Goal: Task Accomplishment & Management: Complete application form

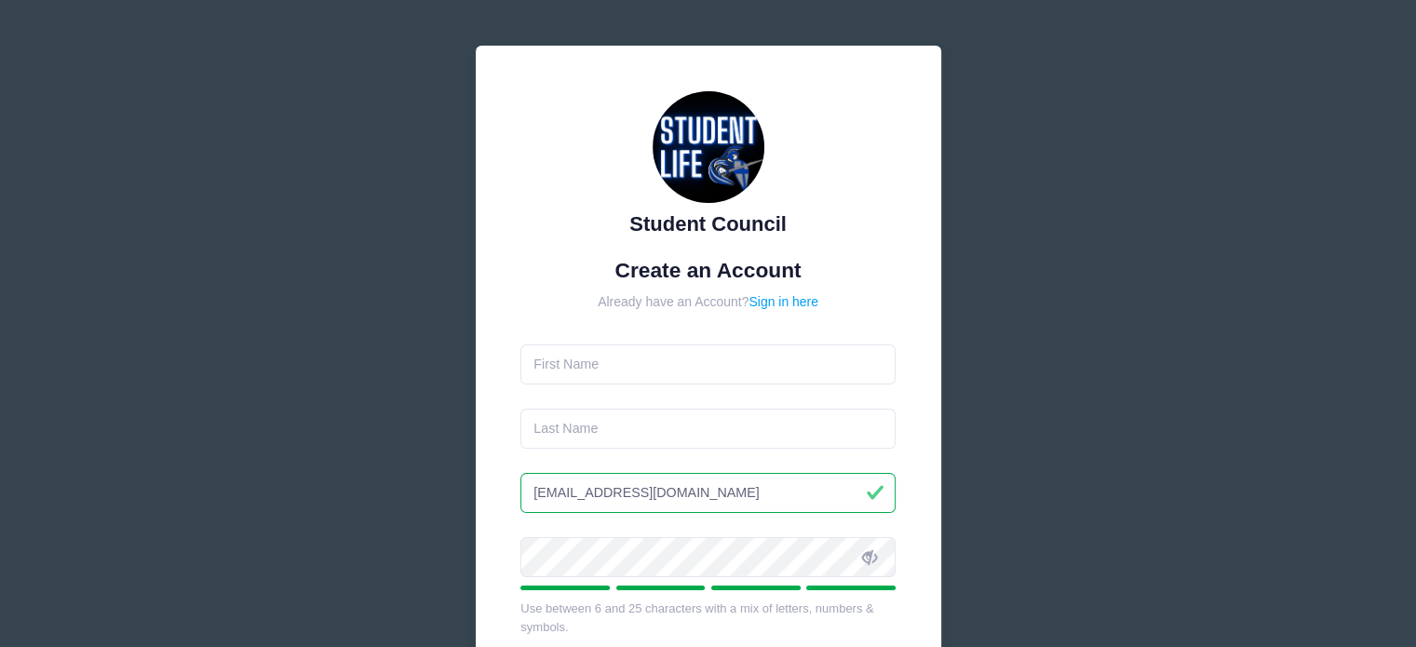
type input "Olivia"
type input "Boehler"
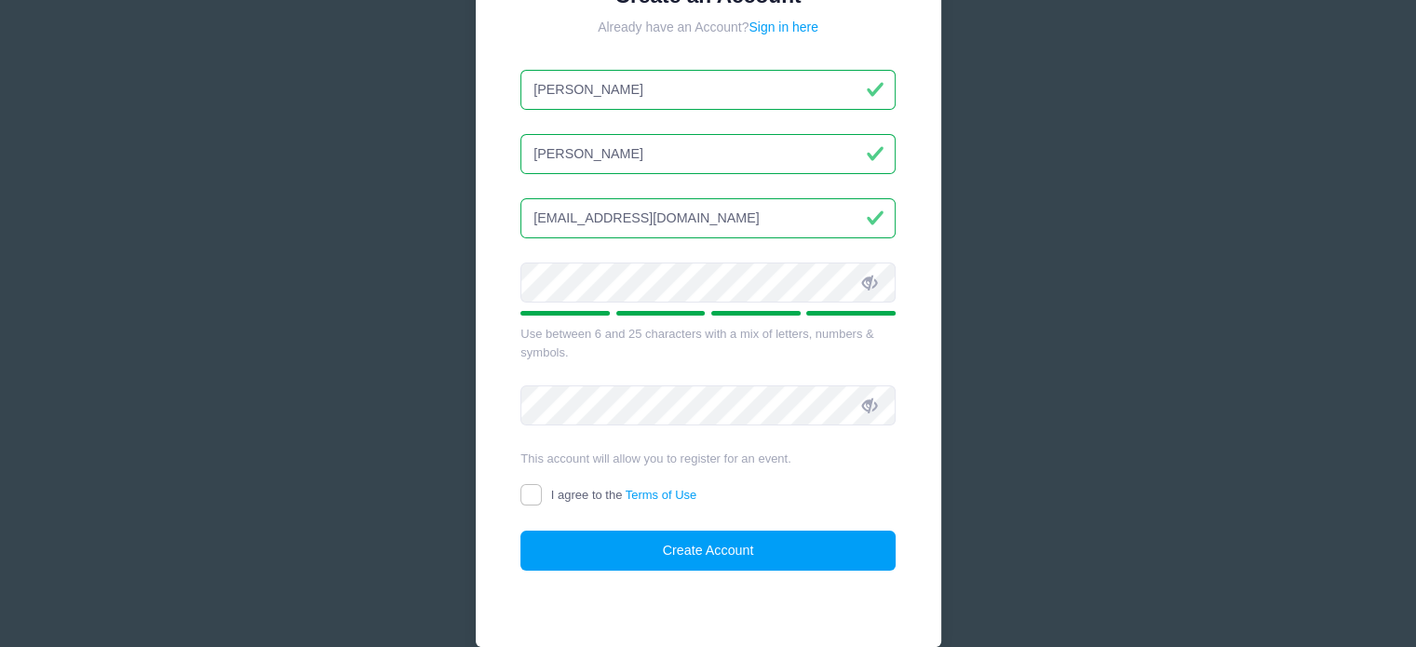
scroll to position [279, 0]
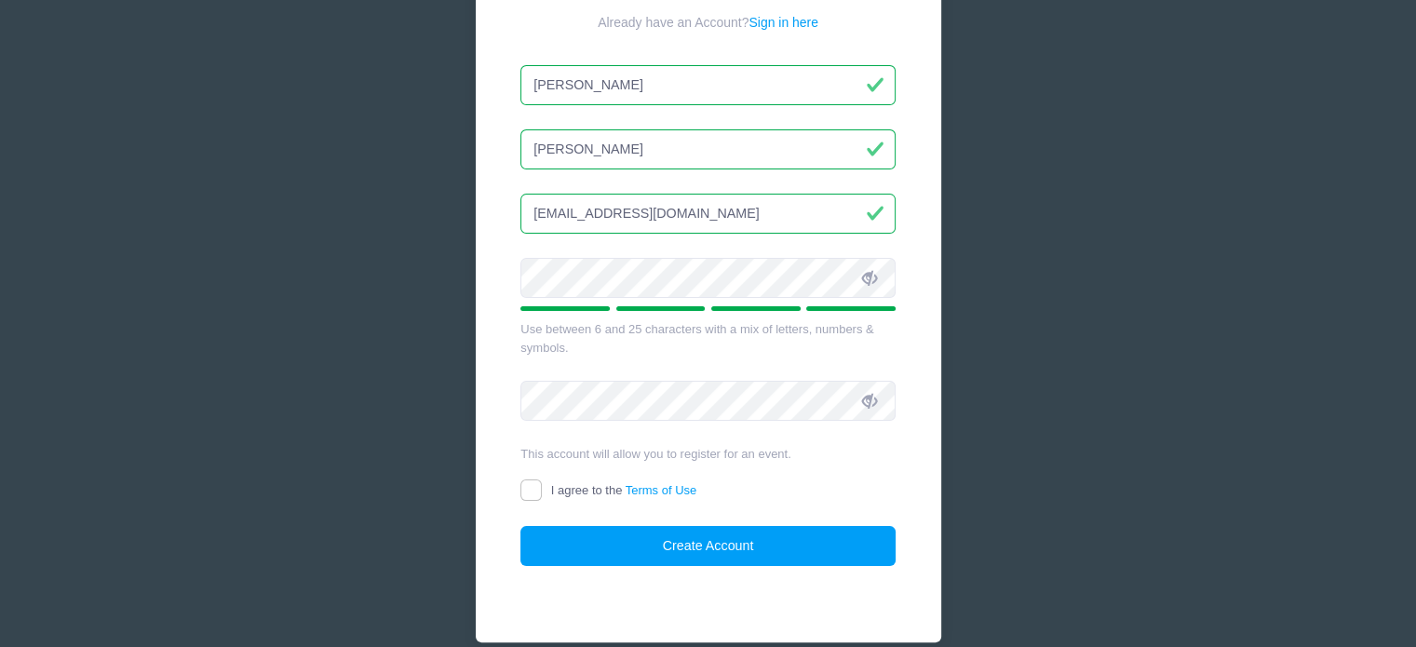
click at [866, 284] on icon at bounding box center [869, 278] width 15 height 15
click at [900, 462] on div "Student Council Create an Account Already have an Account? Sign in here Olivia …" at bounding box center [708, 204] width 465 height 876
click at [520, 489] on input "I agree to the Terms of Use" at bounding box center [530, 489] width 21 height 21
checkbox input "true"
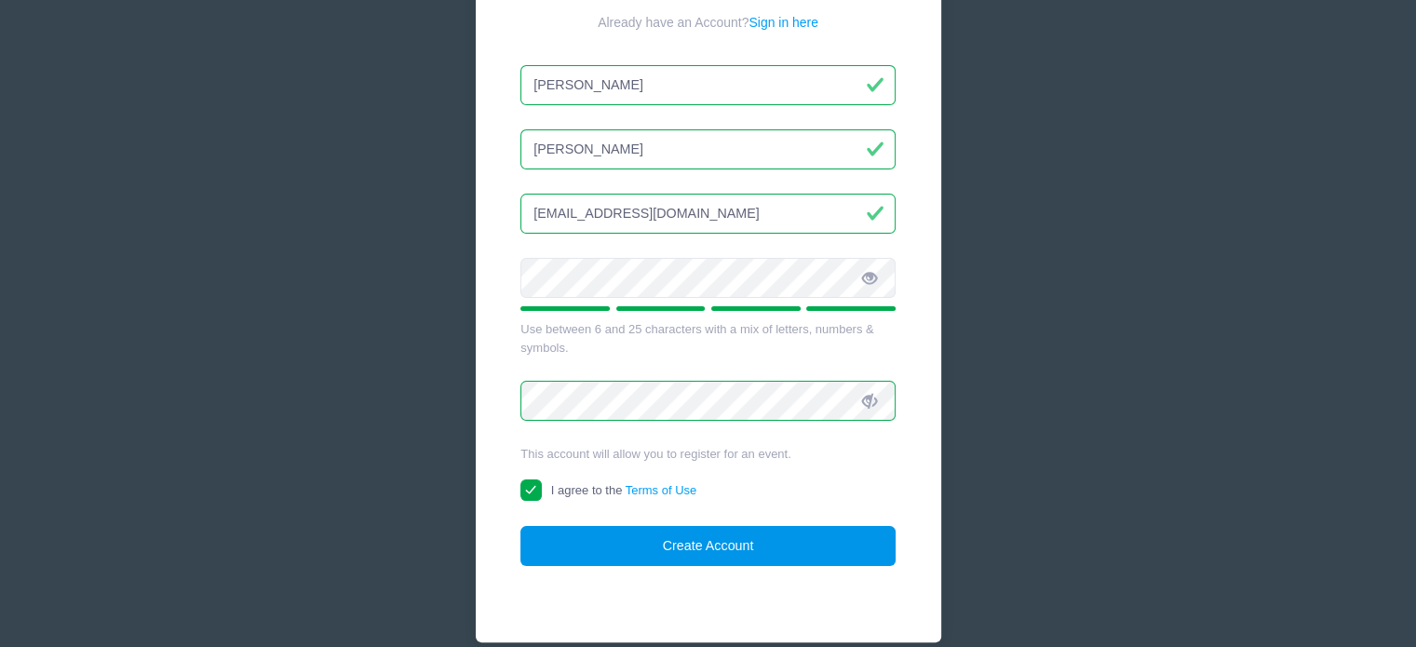
click at [629, 544] on button "Create Account" at bounding box center [707, 546] width 375 height 40
click at [719, 554] on button "Create Account" at bounding box center [707, 546] width 375 height 40
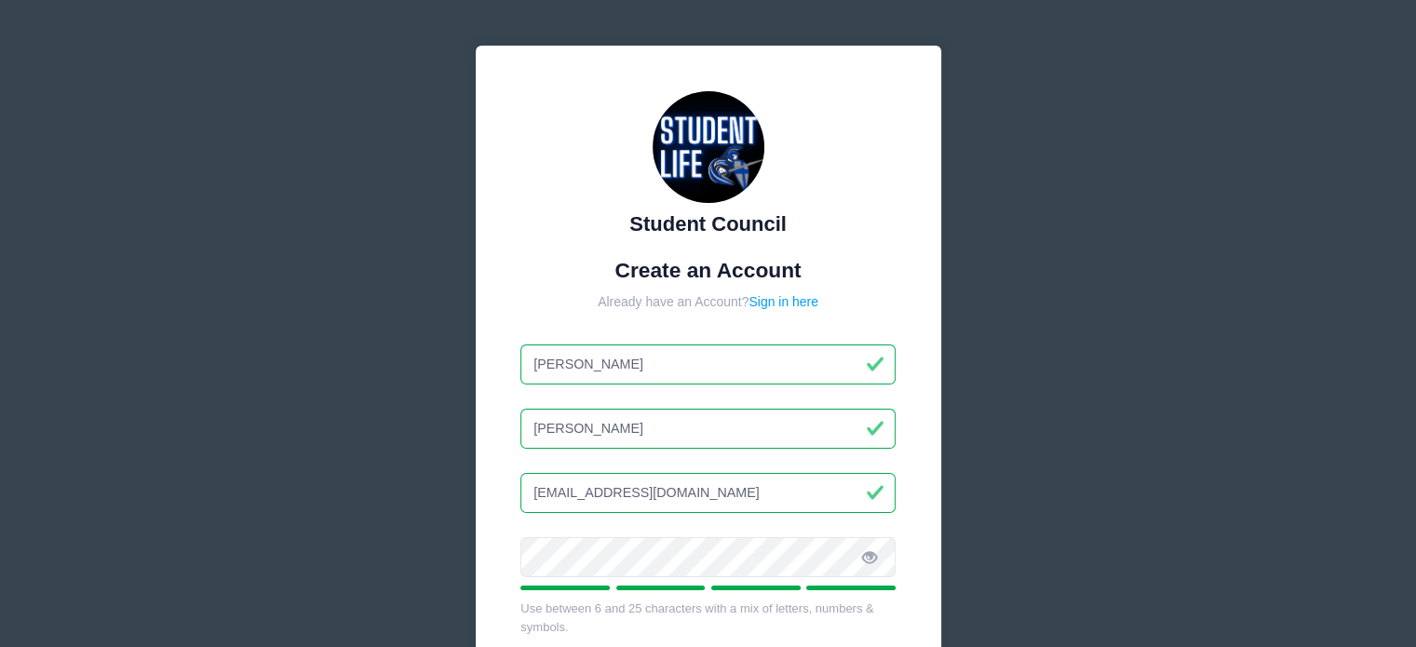
scroll to position [363, 0]
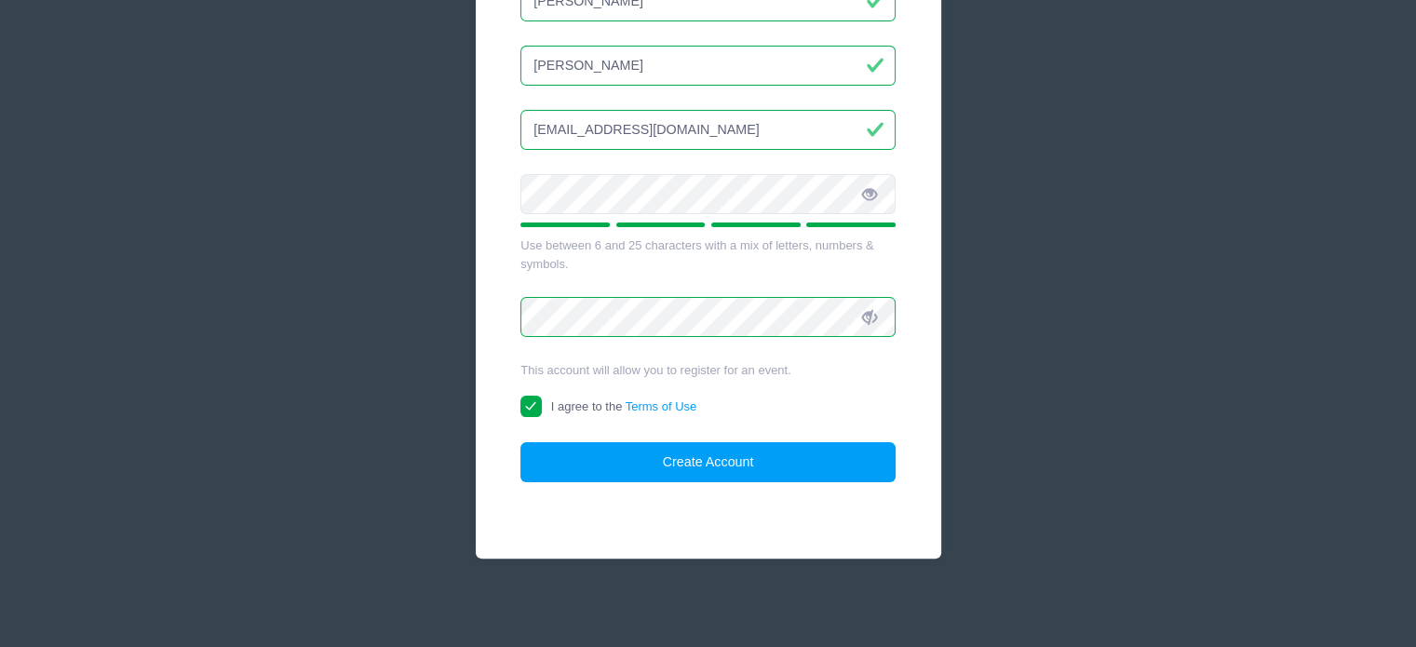
click at [872, 315] on icon at bounding box center [869, 317] width 15 height 15
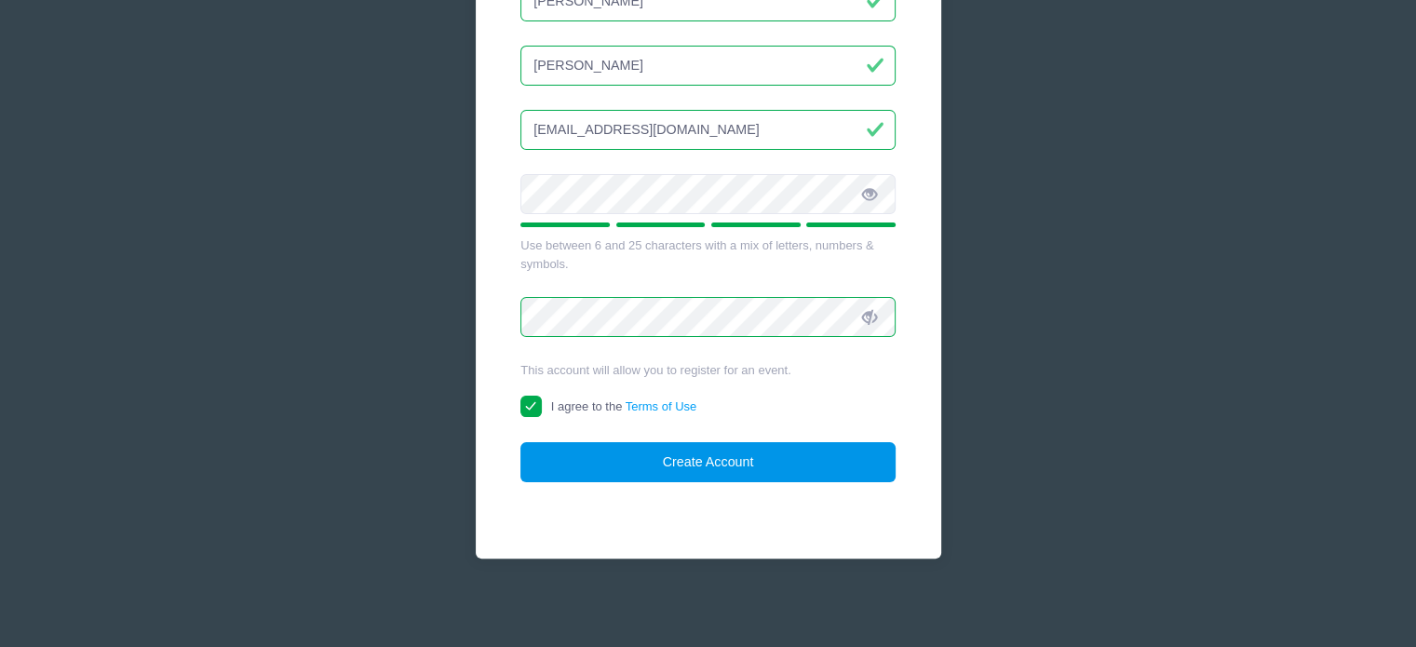
click at [738, 457] on button "Create Account" at bounding box center [707, 462] width 375 height 40
click at [699, 476] on button "Create Account" at bounding box center [707, 462] width 375 height 40
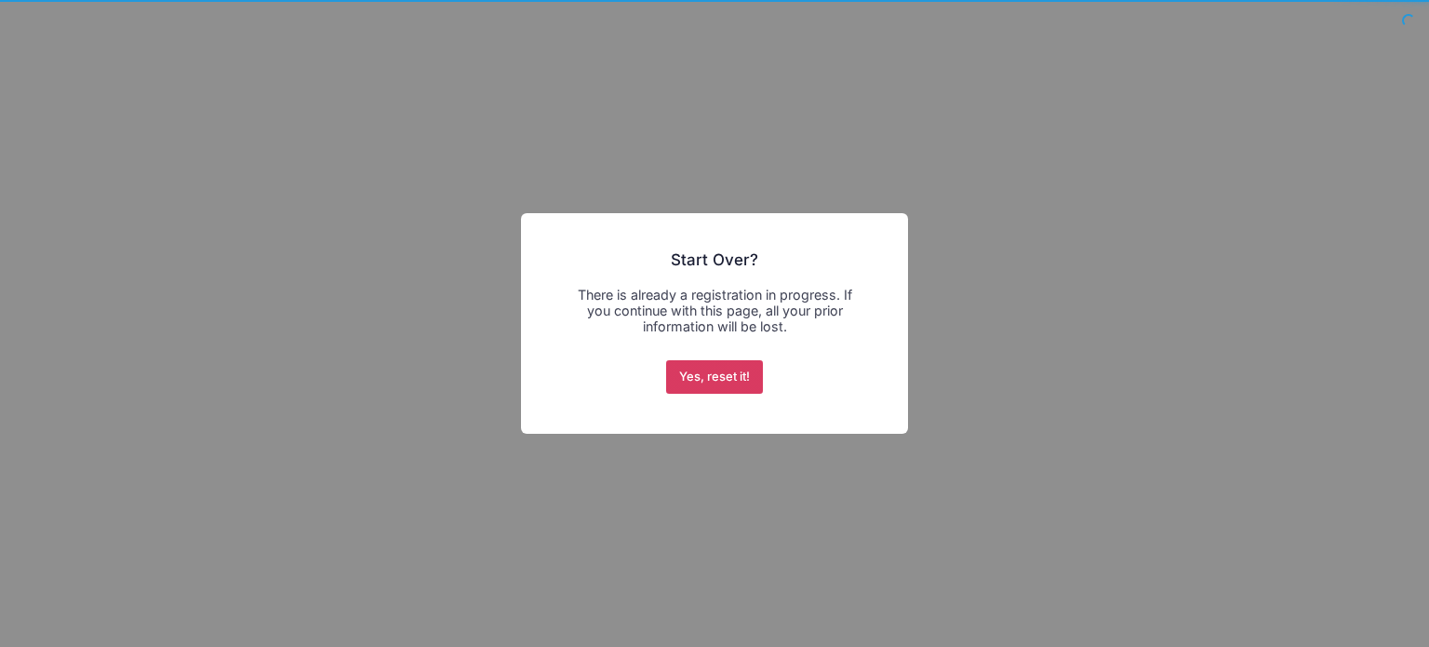
click at [702, 371] on button "Yes, reset it!" at bounding box center [715, 377] width 98 height 34
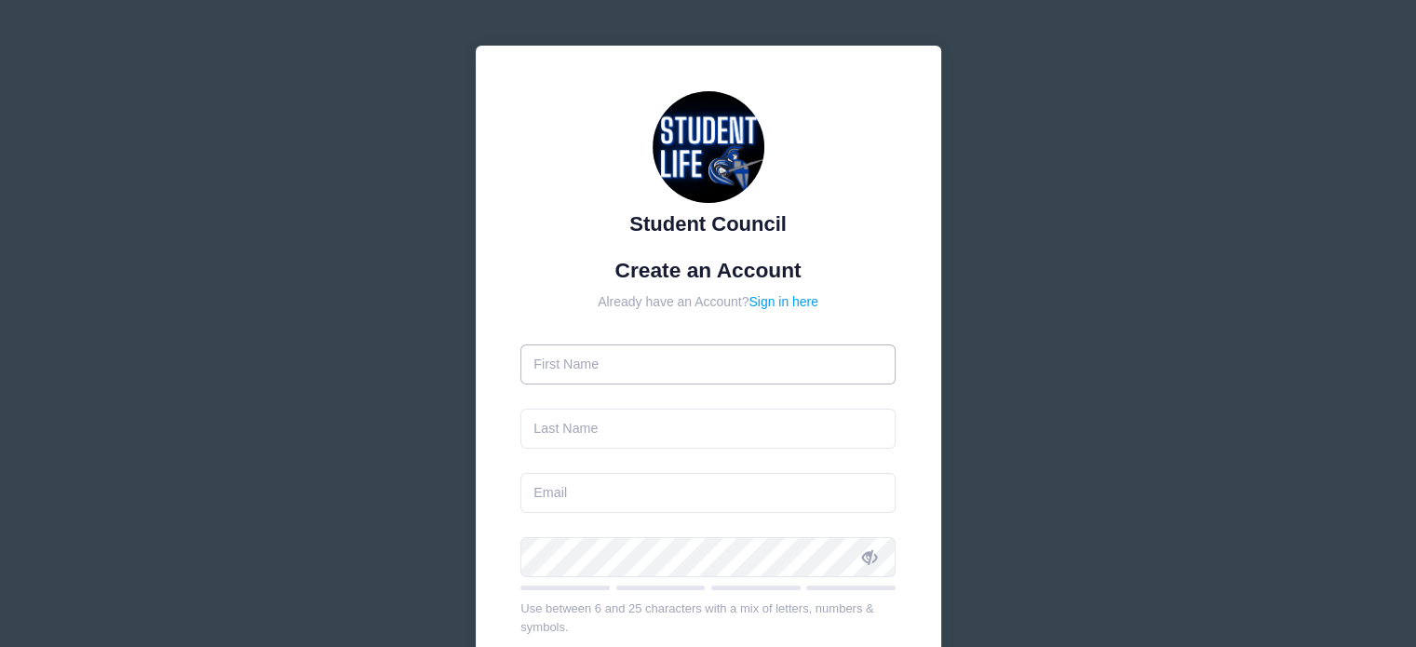
click at [636, 381] on input "text" at bounding box center [707, 364] width 375 height 40
type input "oliviaboehler@gmail.com"
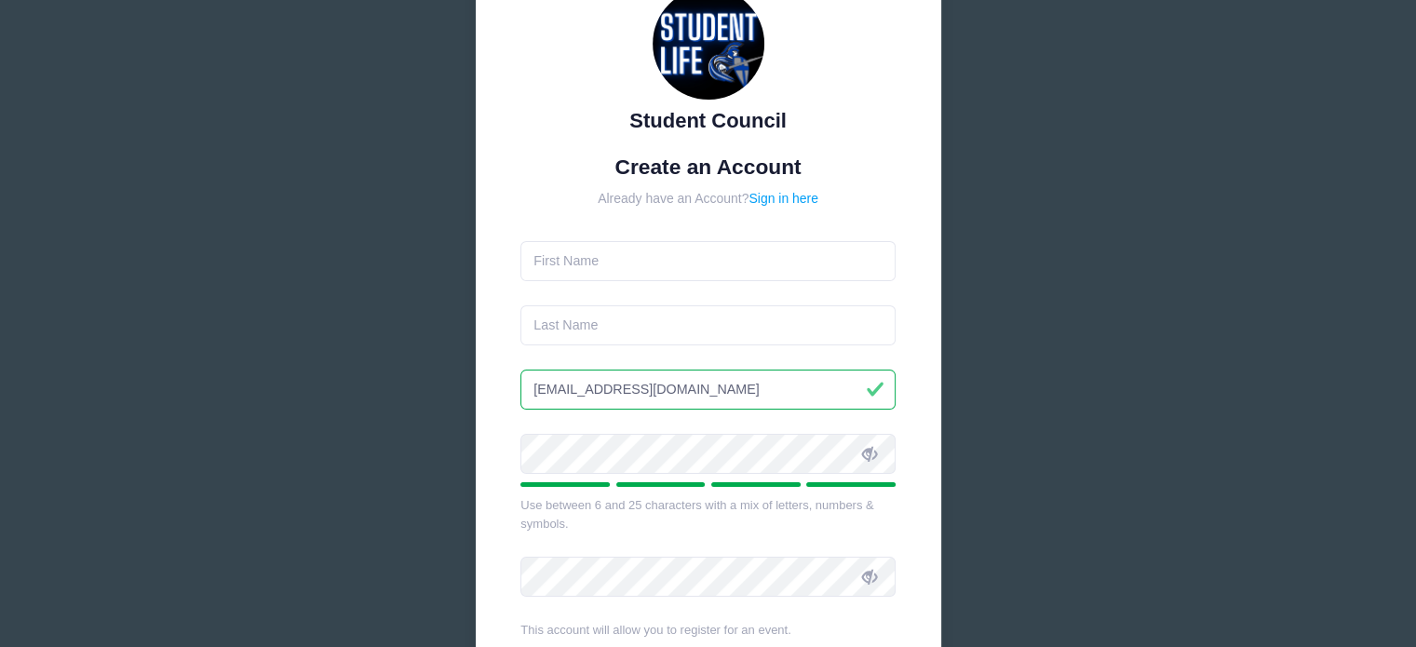
scroll to position [279, 0]
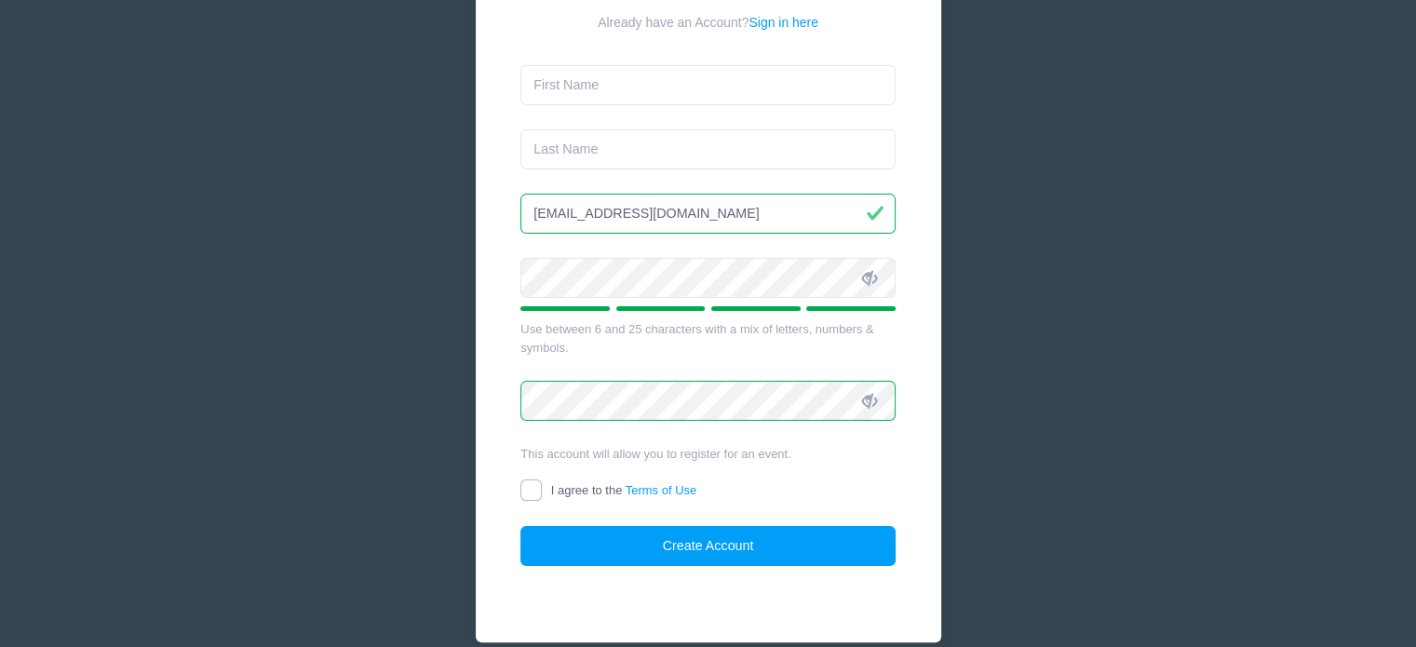
click at [540, 485] on input "I agree to the Terms of Use" at bounding box center [530, 489] width 21 height 21
checkbox input "true"
click at [684, 539] on button "Create Account" at bounding box center [707, 546] width 375 height 40
click at [721, 546] on button "Create Account" at bounding box center [707, 546] width 375 height 40
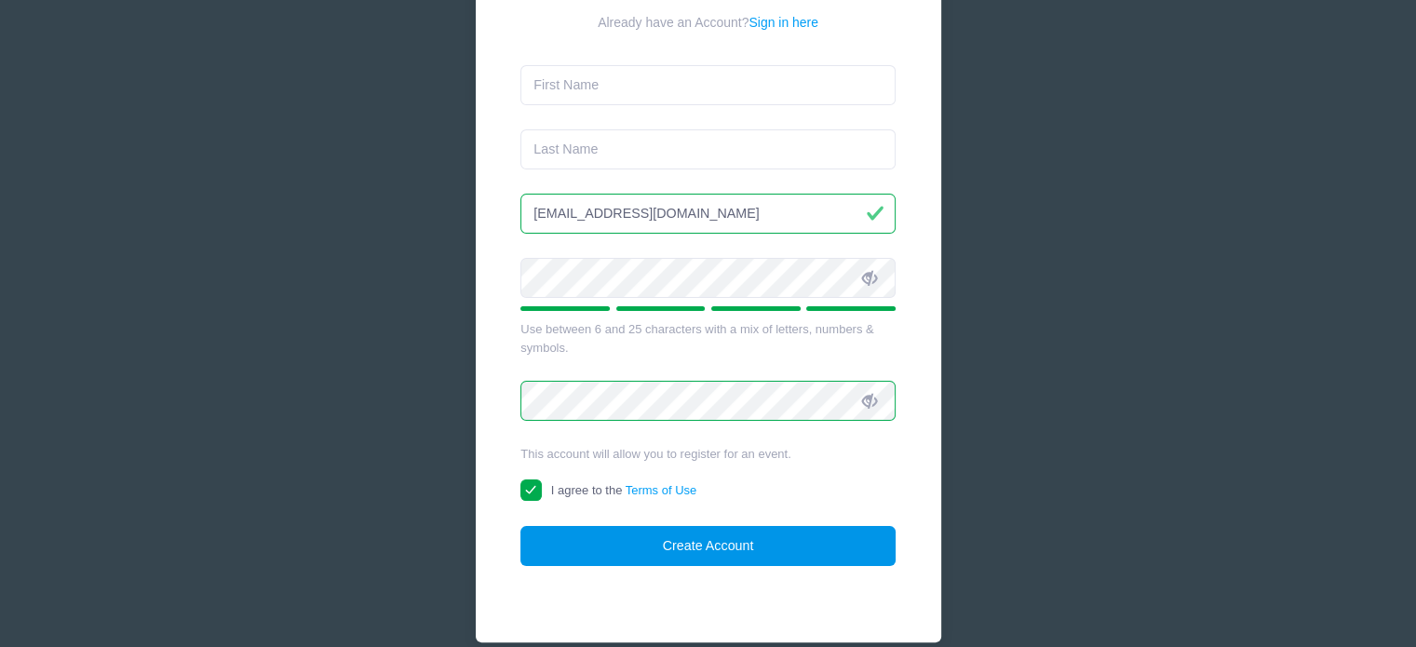
click at [721, 546] on button "Create Account" at bounding box center [707, 546] width 375 height 40
click at [730, 554] on button "Create Account" at bounding box center [707, 546] width 375 height 40
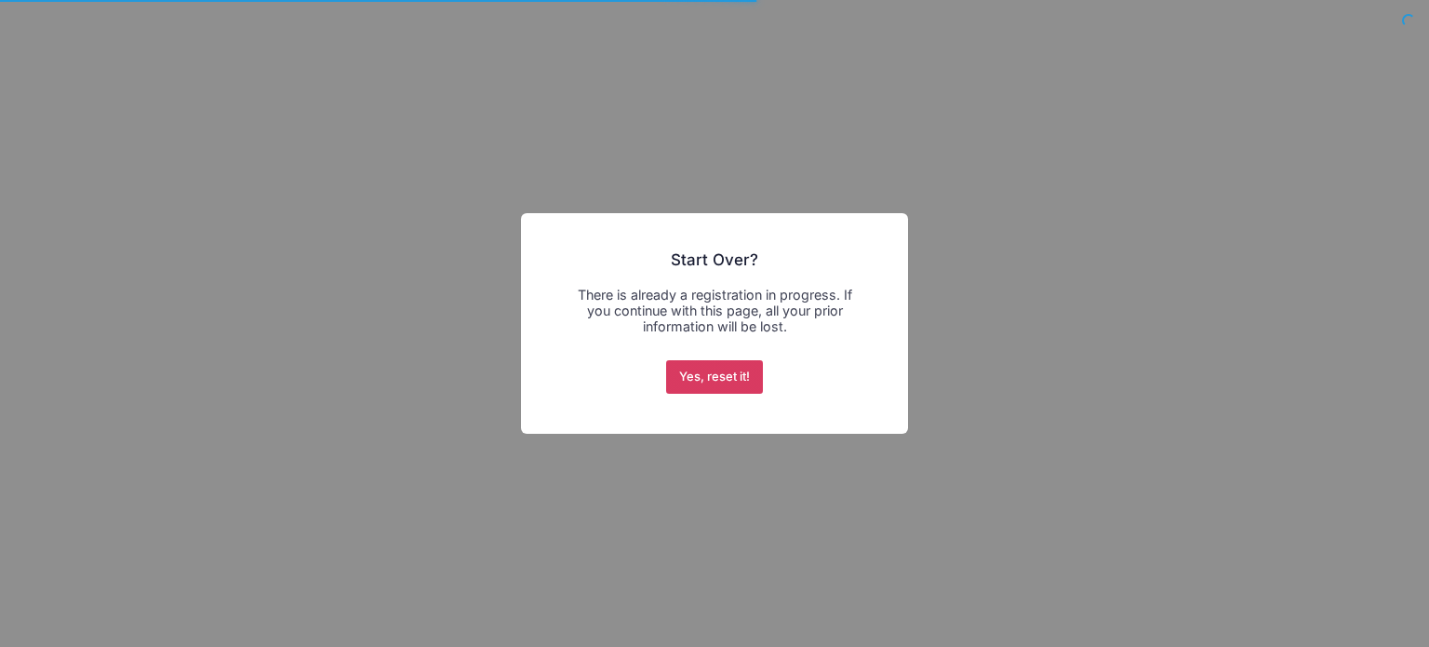
click at [737, 379] on button "Yes, reset it!" at bounding box center [715, 377] width 98 height 34
